Goal: Task Accomplishment & Management: Complete application form

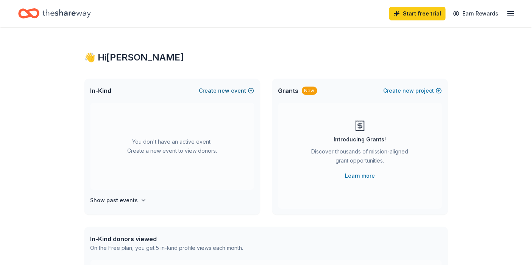
click at [220, 95] on span "new" at bounding box center [223, 90] width 11 height 9
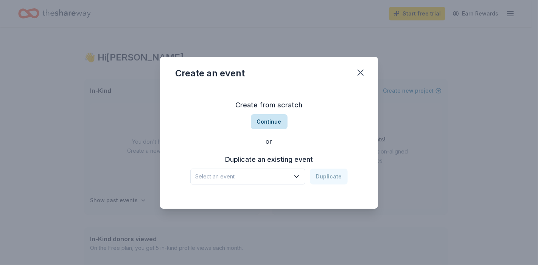
click at [273, 117] on button "Continue" at bounding box center [269, 121] width 37 height 15
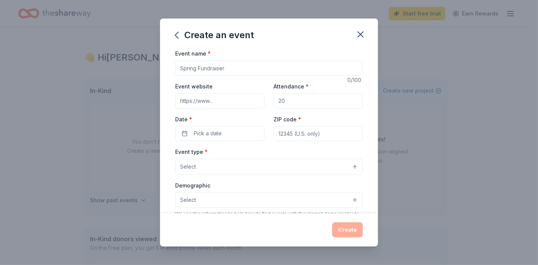
click at [207, 76] on input "Event name *" at bounding box center [269, 68] width 188 height 15
drag, startPoint x: 220, startPoint y: 84, endPoint x: 115, endPoint y: 83, distance: 104.5
click at [115, 83] on div "Create an event Event name * 0 /100 Event website Attendance * Date * Pick a da…" at bounding box center [269, 132] width 538 height 265
type input "[GEOGRAPHIC_DATA] Fall Festival"
click at [194, 109] on input "Event website" at bounding box center [219, 100] width 89 height 15
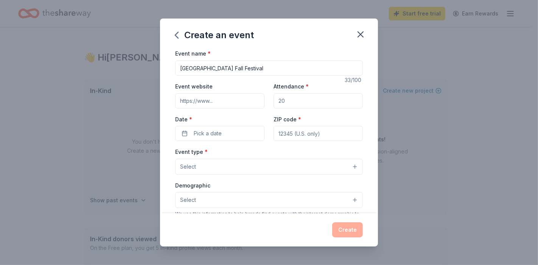
paste input "[URL][DOMAIN_NAME]"
type input "[URL][DOMAIN_NAME]"
click at [292, 109] on input "Attendance *" at bounding box center [318, 100] width 89 height 15
drag, startPoint x: 292, startPoint y: 123, endPoint x: 247, endPoint y: 125, distance: 45.5
click at [247, 125] on div "Event website https://oes.pulaski.net/ Attendance * Date * Pick a date ZIP code…" at bounding box center [269, 111] width 188 height 59
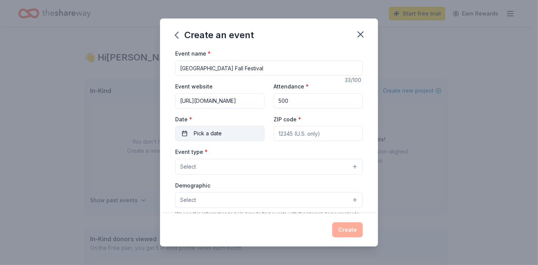
type input "500"
click at [206, 138] on span "Pick a date" at bounding box center [208, 133] width 28 height 9
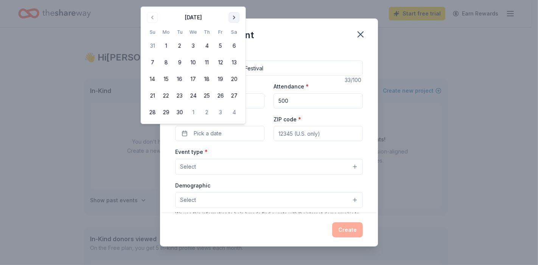
click at [240, 18] on button "Go to next month" at bounding box center [234, 17] width 11 height 11
click at [227, 69] on button "10" at bounding box center [221, 63] width 14 height 14
click at [270, 175] on div "Event type * Select" at bounding box center [269, 161] width 188 height 28
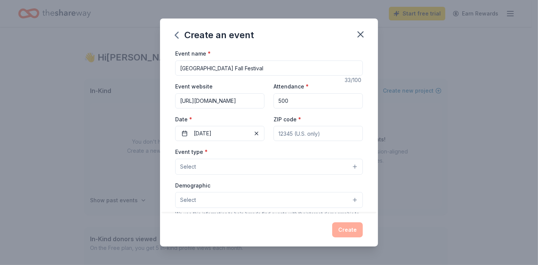
click at [292, 141] on input "ZIP code *" at bounding box center [318, 133] width 89 height 15
type input "42503"
type input "1755 WTLO Rd"
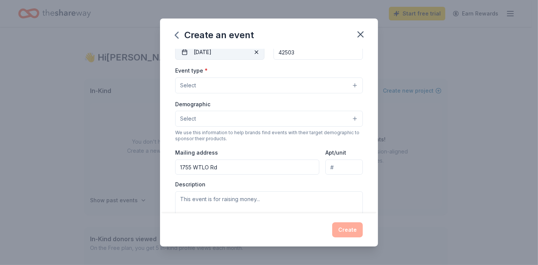
scroll to position [84, 0]
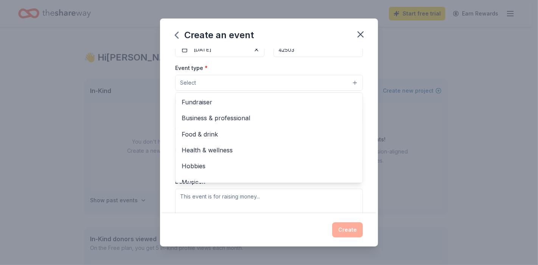
click at [218, 91] on button "Select" at bounding box center [269, 83] width 188 height 16
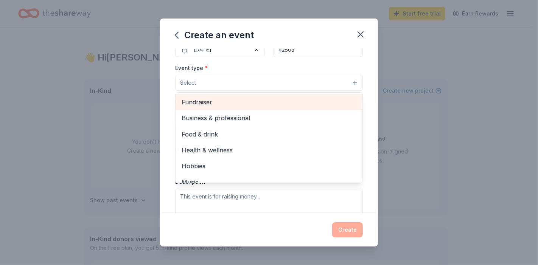
click at [209, 107] on span "Fundraiser" at bounding box center [269, 102] width 175 height 10
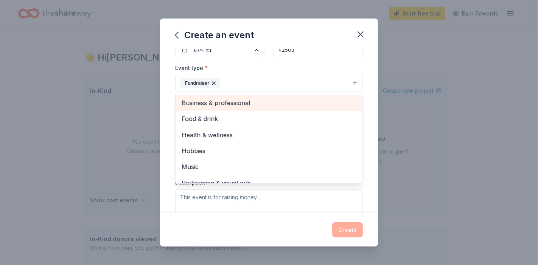
scroll to position [11, 0]
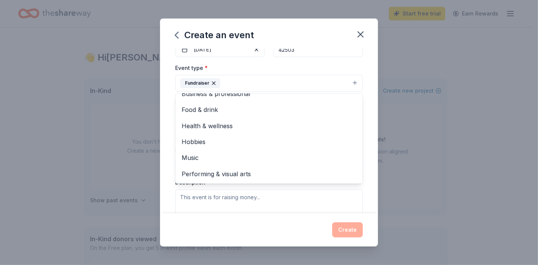
click at [160, 114] on div "Event name * Oak Hill Elementary Fall Festival 33 /100 Event website https://oe…" at bounding box center [269, 131] width 218 height 164
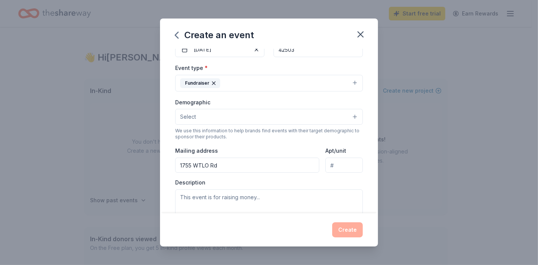
scroll to position [168, 0]
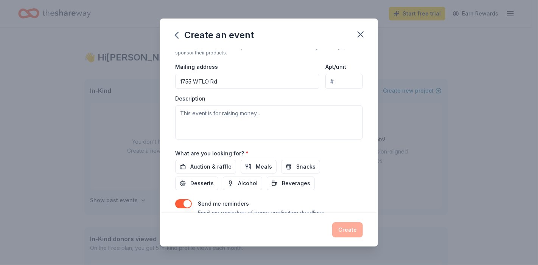
click at [176, 41] on button "Select" at bounding box center [269, 33] width 188 height 16
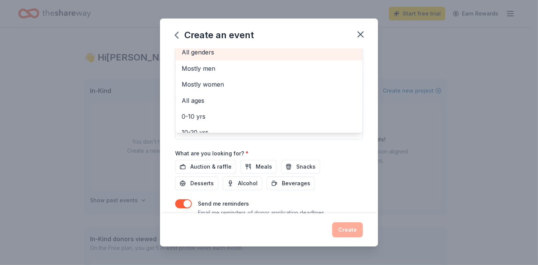
click at [182, 57] on span "All genders" at bounding box center [269, 52] width 175 height 10
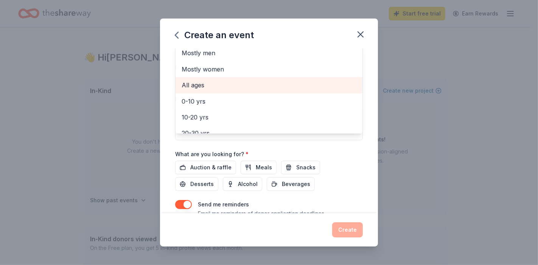
click at [182, 90] on span "All ages" at bounding box center [269, 85] width 175 height 10
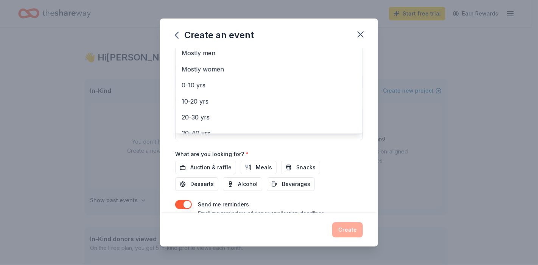
click at [343, 237] on div "Create an event Event name * Oak Hill Elementary Fall Festival 33 /100 Event we…" at bounding box center [269, 133] width 218 height 228
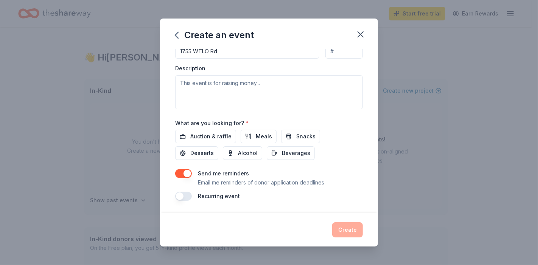
scroll to position [252, 0]
click at [487, 132] on div "Create an event Event name * Oak Hill Elementary Fall Festival 33 /100 Event we…" at bounding box center [269, 132] width 538 height 265
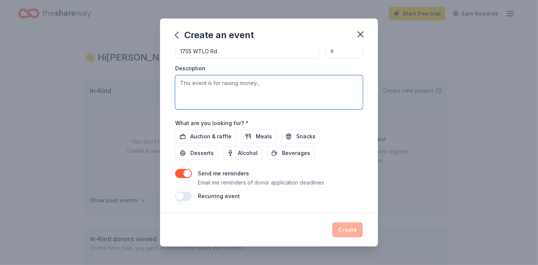
click at [178, 105] on textarea at bounding box center [269, 92] width 188 height 34
paste textarea "I am reaching out on behalf of Oak Hill Elementary’s PTO. We are graciously req…"
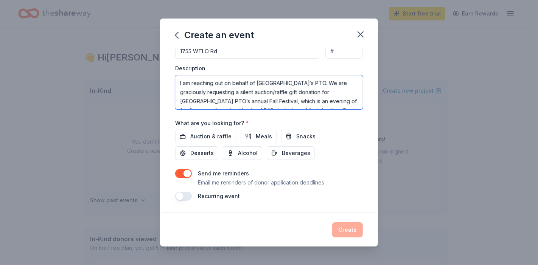
scroll to position [97, 0]
type textarea "I am reaching out on behalf of Oak Hill Elementary’s PTO. We are graciously req…"
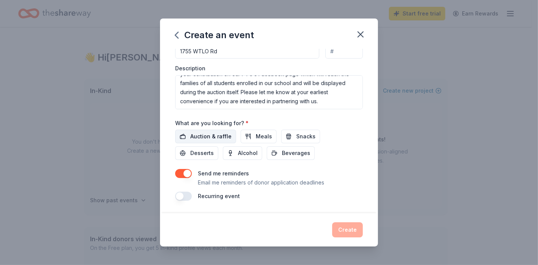
click at [190, 141] on span "Auction & raffle" at bounding box center [210, 136] width 41 height 9
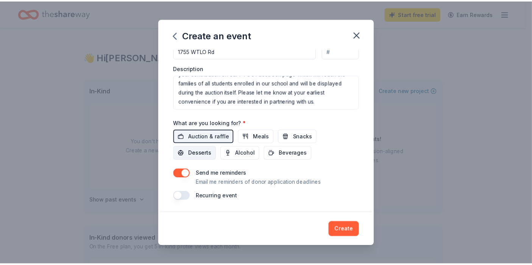
scroll to position [306, 0]
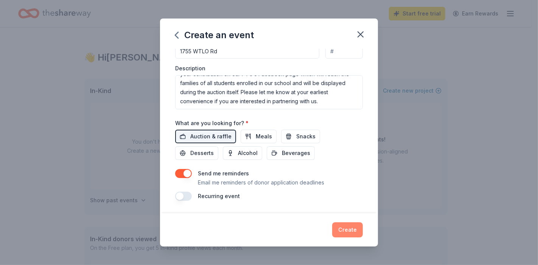
click at [363, 226] on button "Create" at bounding box center [347, 230] width 31 height 15
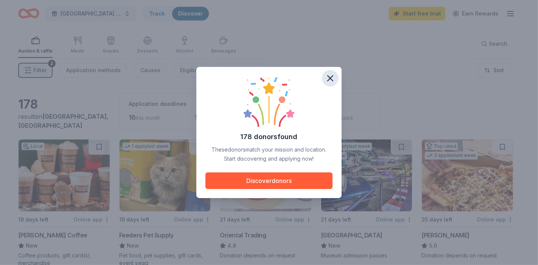
click at [336, 73] on icon "button" at bounding box center [330, 78] width 11 height 11
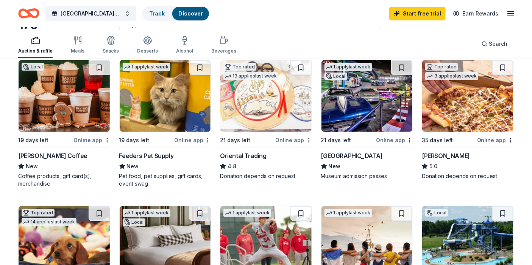
scroll to position [84, 0]
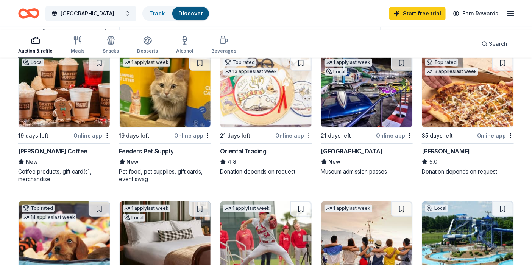
click at [84, 140] on div "Online app" at bounding box center [91, 135] width 37 height 9
click at [185, 140] on div "Online app" at bounding box center [192, 135] width 37 height 9
click at [246, 156] on div "Oriental Trading" at bounding box center [243, 151] width 47 height 9
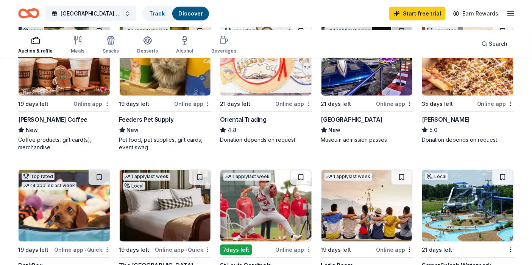
scroll to position [126, 0]
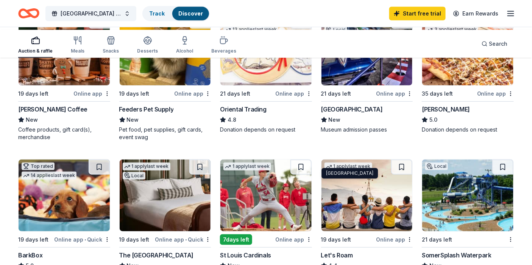
click at [356, 114] on div "National Corvette Museum" at bounding box center [352, 109] width 62 height 9
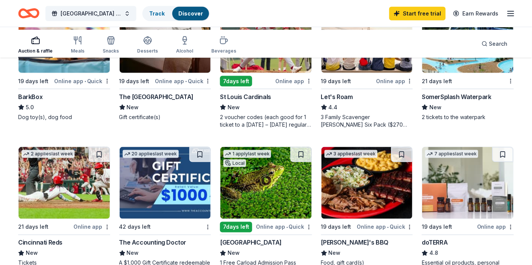
scroll to position [294, 0]
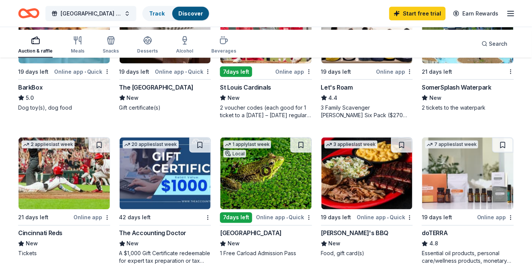
click at [42, 92] on div "BarkBox" at bounding box center [30, 87] width 24 height 9
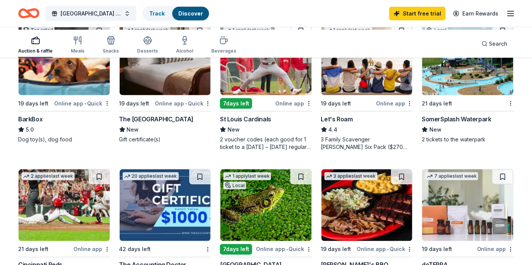
scroll to position [252, 0]
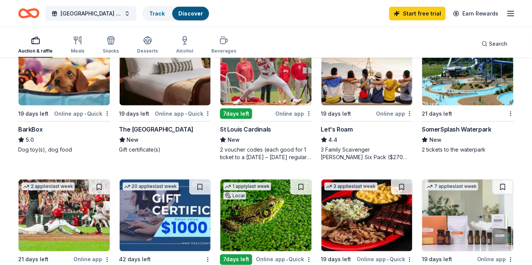
click at [159, 134] on div "The Manchester Hotel" at bounding box center [156, 129] width 75 height 9
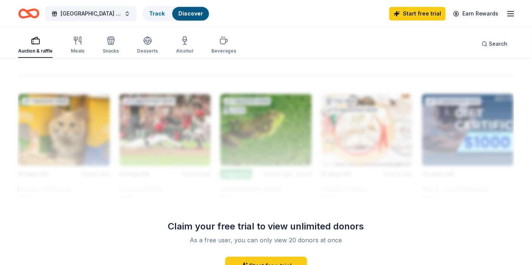
scroll to position [631, 0]
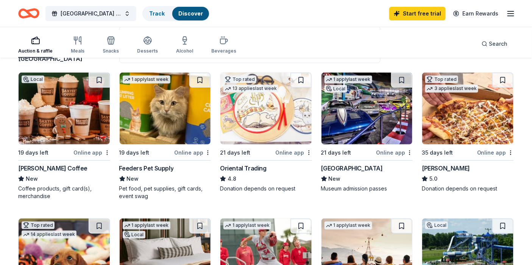
scroll to position [0, 0]
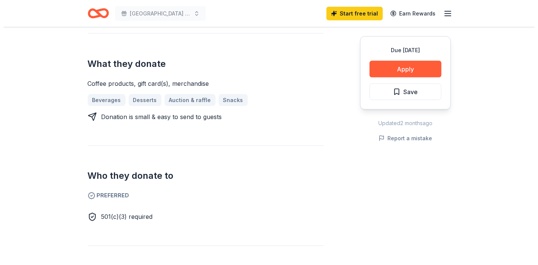
scroll to position [210, 0]
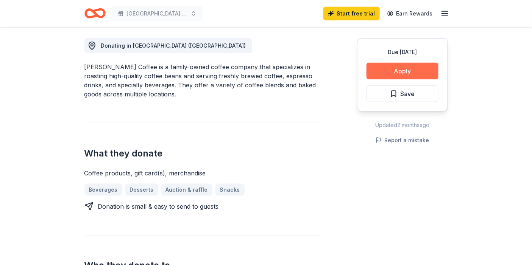
click at [397, 79] on button "Apply" at bounding box center [402, 71] width 72 height 17
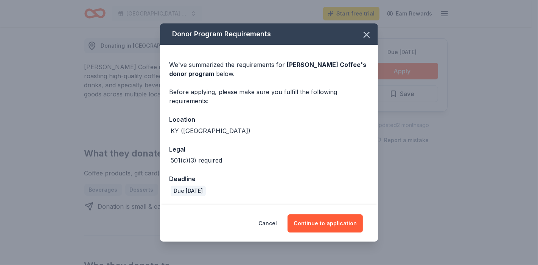
scroll to position [47, 0]
click at [336, 223] on button "Continue to application" at bounding box center [325, 224] width 75 height 18
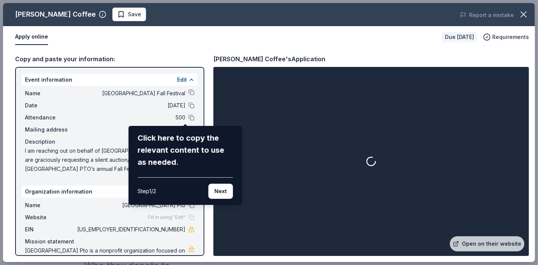
click at [215, 92] on div "Baxter's Coffee Save Report a mistake Apply online Due in 19 days Requirements …" at bounding box center [269, 132] width 532 height 259
click at [209, 199] on button "Next" at bounding box center [221, 191] width 25 height 15
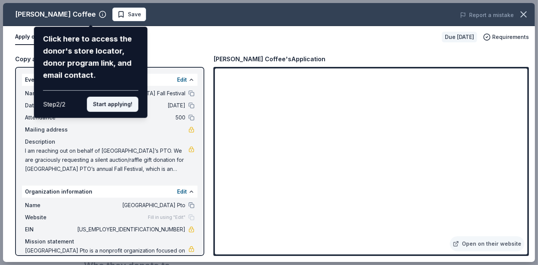
click at [109, 112] on button "Start applying!" at bounding box center [112, 104] width 51 height 15
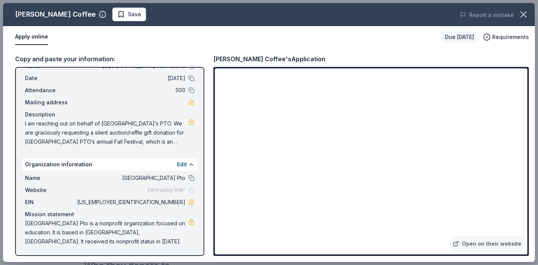
scroll to position [111, 0]
click at [470, 237] on link "Open on their website" at bounding box center [487, 244] width 75 height 15
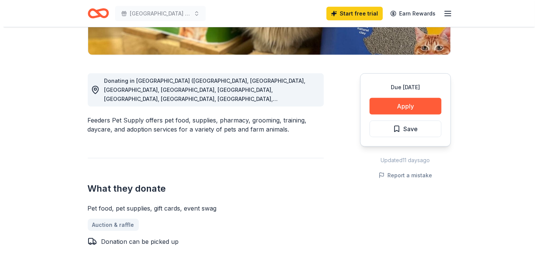
scroll to position [210, 0]
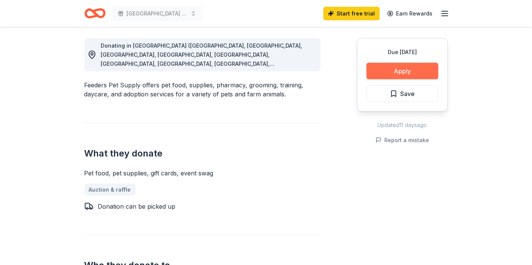
click at [404, 79] on button "Apply" at bounding box center [402, 71] width 72 height 17
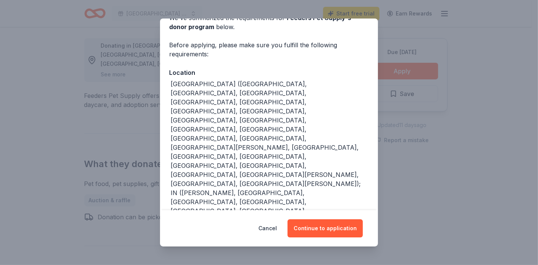
scroll to position [84, 0]
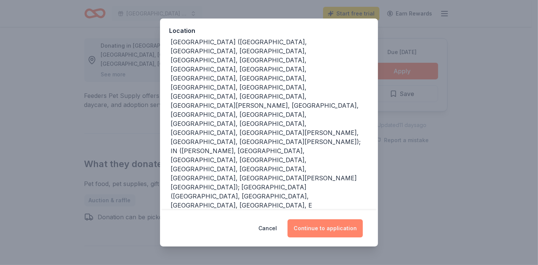
click at [346, 222] on button "Continue to application" at bounding box center [325, 229] width 75 height 18
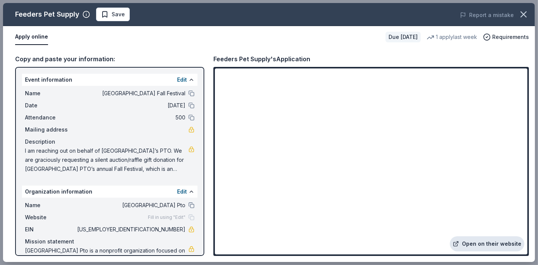
click at [477, 240] on link "Open on their website" at bounding box center [487, 244] width 75 height 15
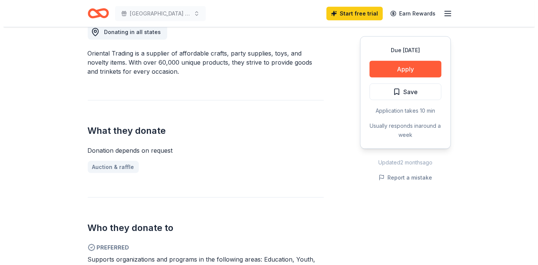
scroll to position [252, 0]
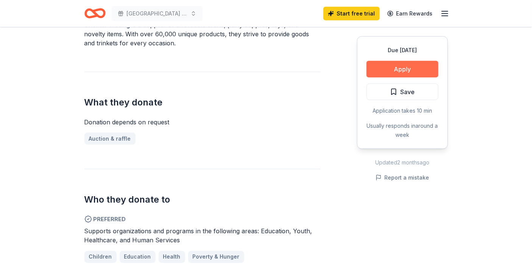
click at [397, 78] on button "Apply" at bounding box center [402, 69] width 72 height 17
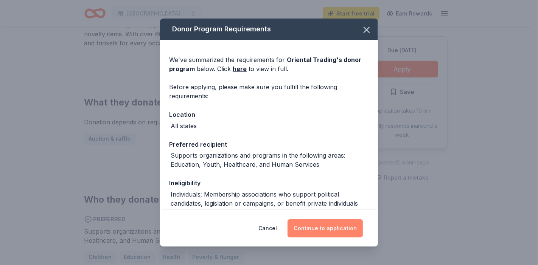
click at [335, 223] on button "Continue to application" at bounding box center [325, 229] width 75 height 18
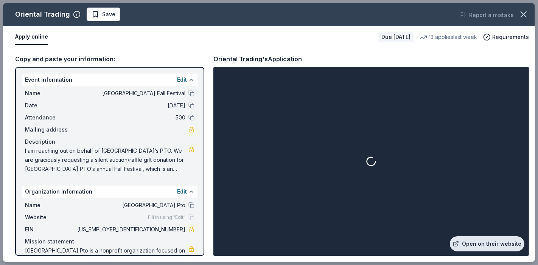
click at [505, 237] on link "Open on their website" at bounding box center [487, 244] width 75 height 15
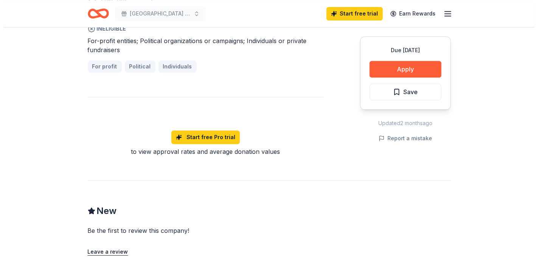
scroll to position [379, 0]
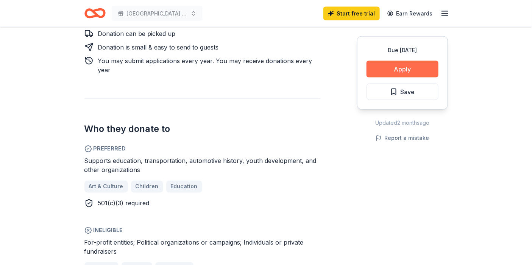
click at [393, 78] on button "Apply" at bounding box center [402, 69] width 72 height 17
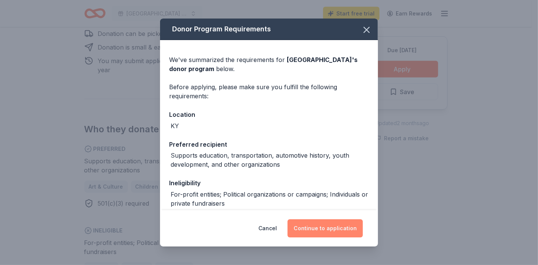
click at [343, 220] on button "Continue to application" at bounding box center [325, 229] width 75 height 18
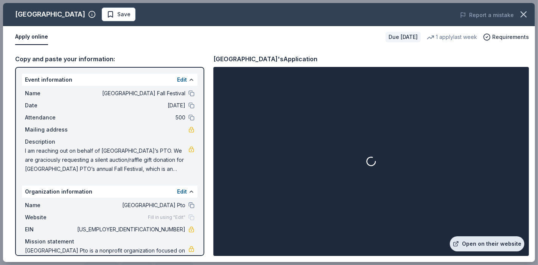
click at [494, 237] on link "Open on their website" at bounding box center [487, 244] width 75 height 15
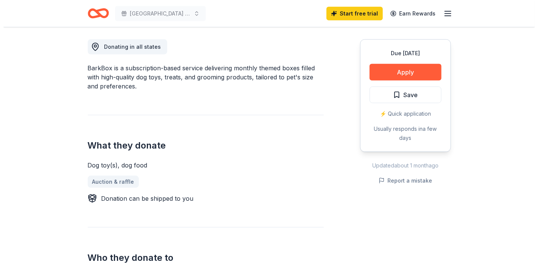
scroll to position [210, 0]
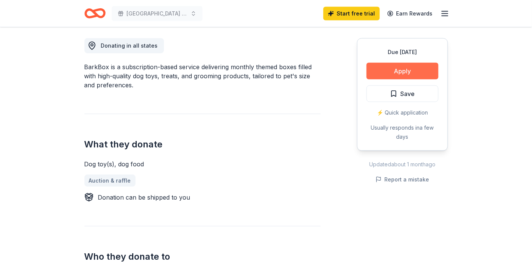
click at [404, 79] on button "Apply" at bounding box center [402, 71] width 72 height 17
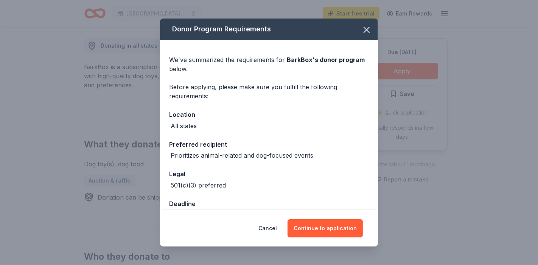
scroll to position [84, 0]
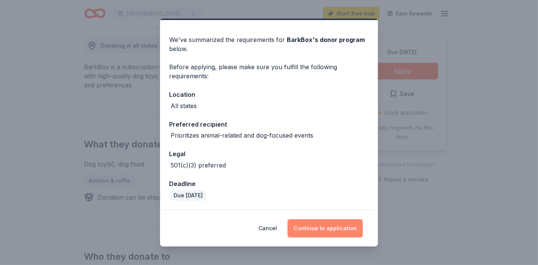
click at [342, 220] on button "Continue to application" at bounding box center [325, 229] width 75 height 18
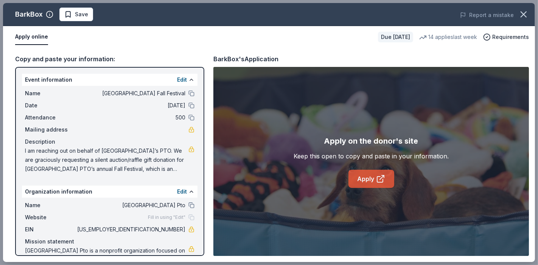
click at [377, 188] on link "Apply" at bounding box center [372, 179] width 46 height 18
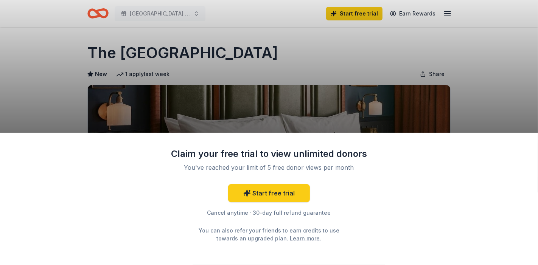
click at [37, 34] on div "Claim your free trial to view unlimited donors You've reached your limit of 5 f…" at bounding box center [269, 132] width 538 height 265
